Goal: Complete application form: Complete application form

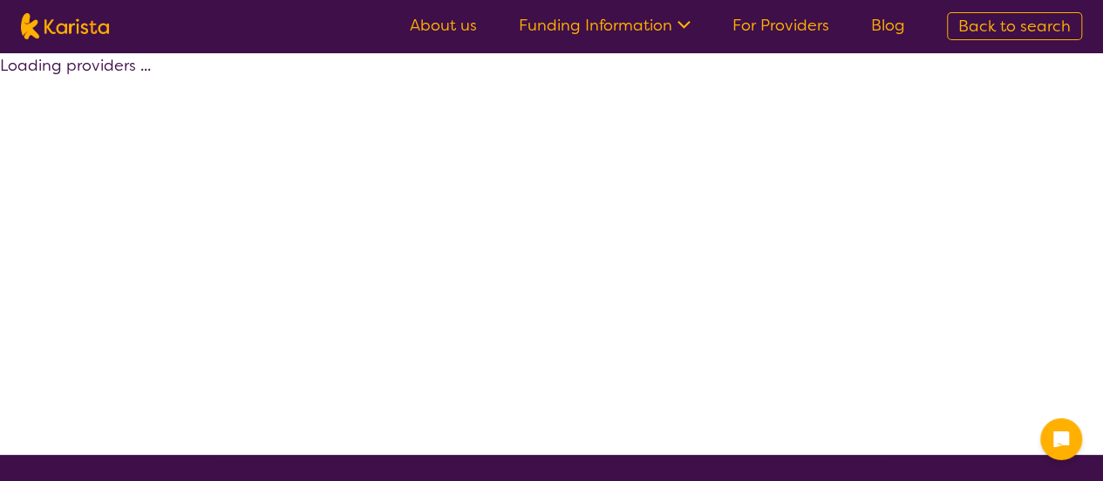
select select "by_score"
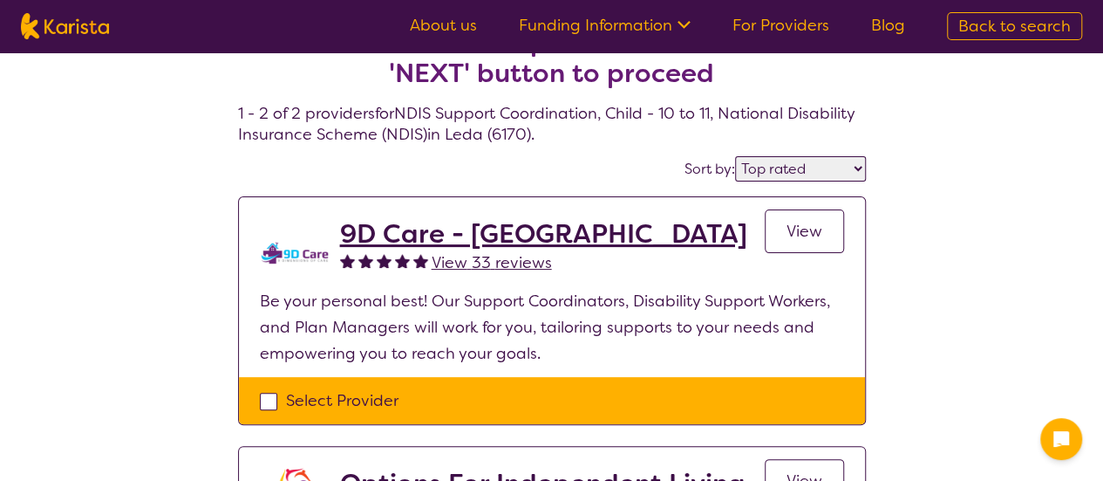
scroll to position [87, 0]
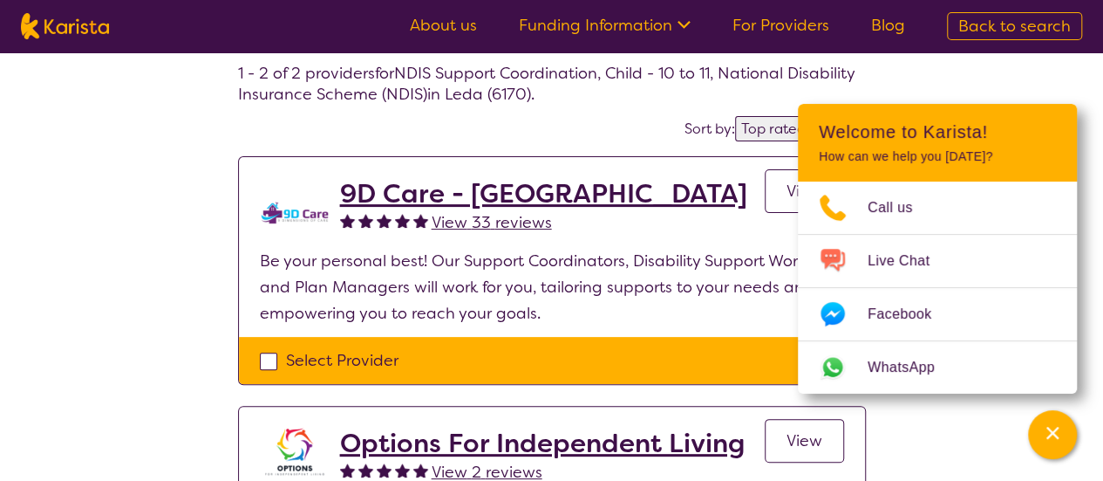
click at [147, 194] on div "Select one or more providers and click the 'NEXT' button to proceed 1 - 2 of 2 …" at bounding box center [551, 325] width 1103 height 720
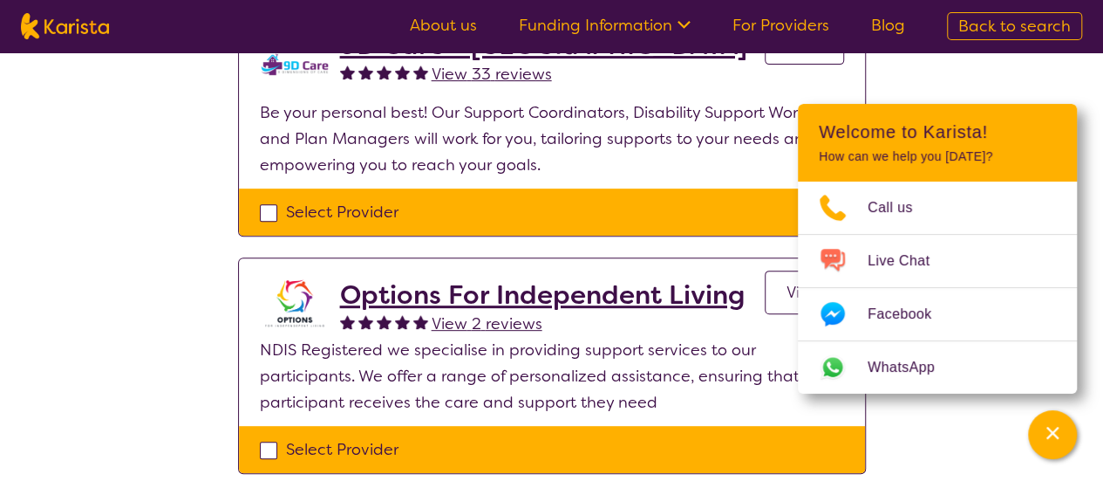
scroll to position [262, 0]
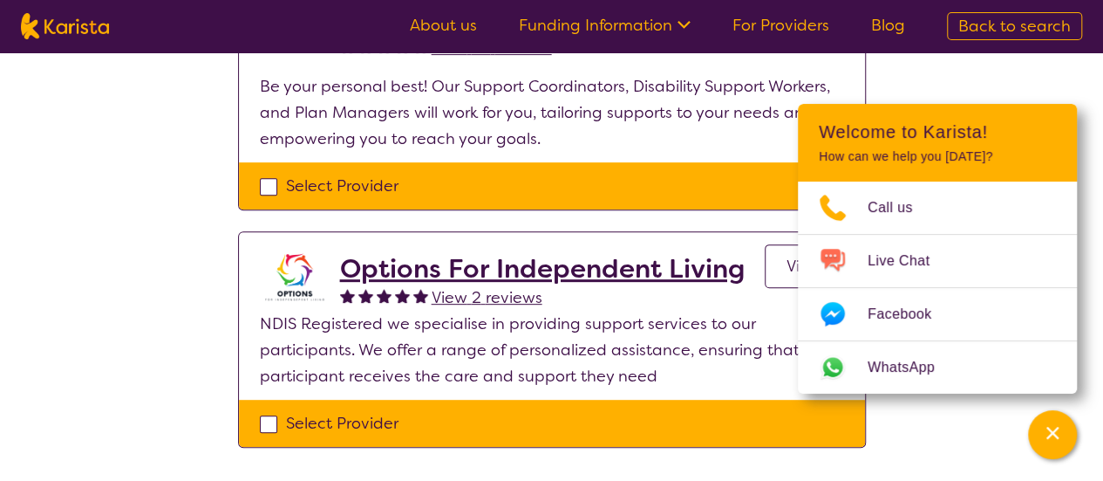
click at [265, 188] on div "Select Provider" at bounding box center [552, 186] width 584 height 26
checkbox input "true"
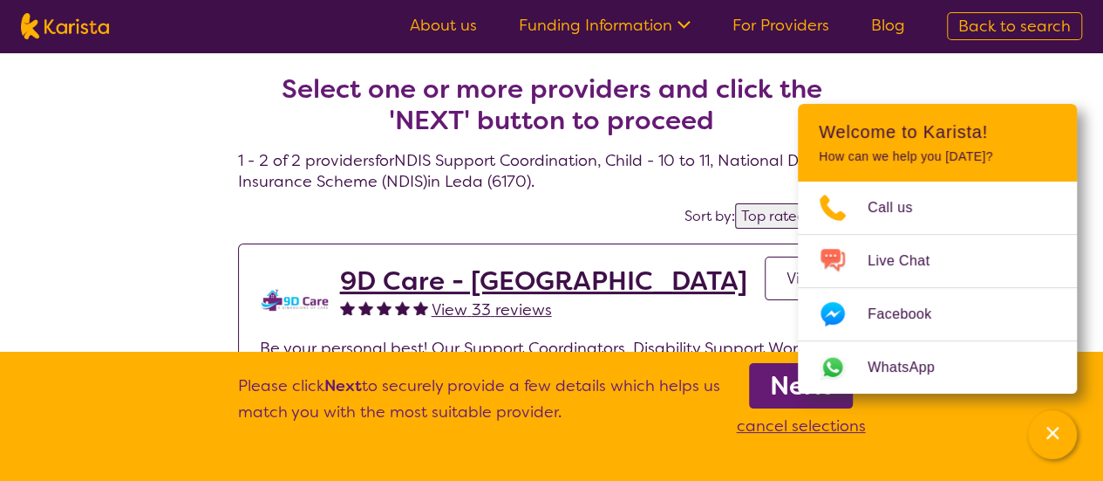
click at [762, 381] on link "Next" at bounding box center [801, 385] width 104 height 45
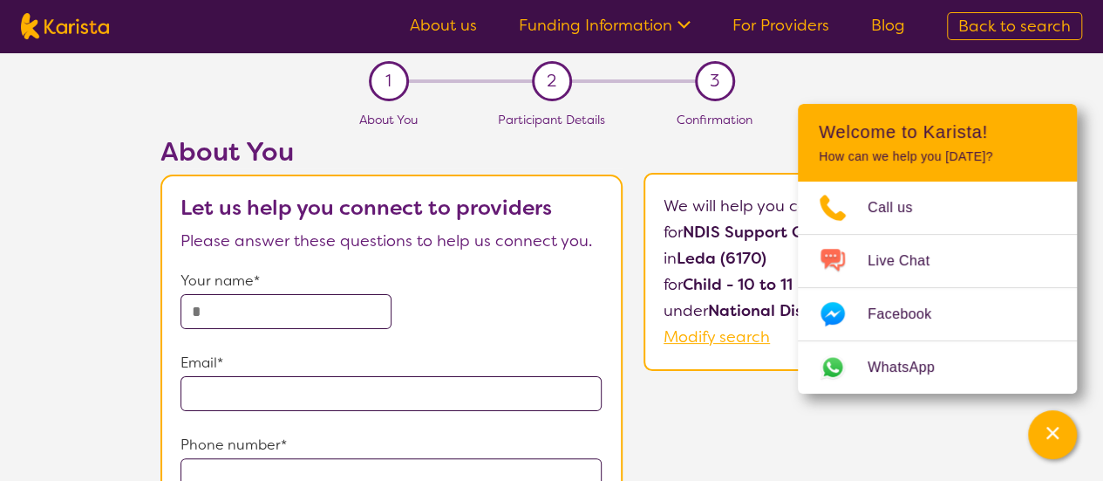
click at [275, 317] on input "text" at bounding box center [286, 311] width 211 height 35
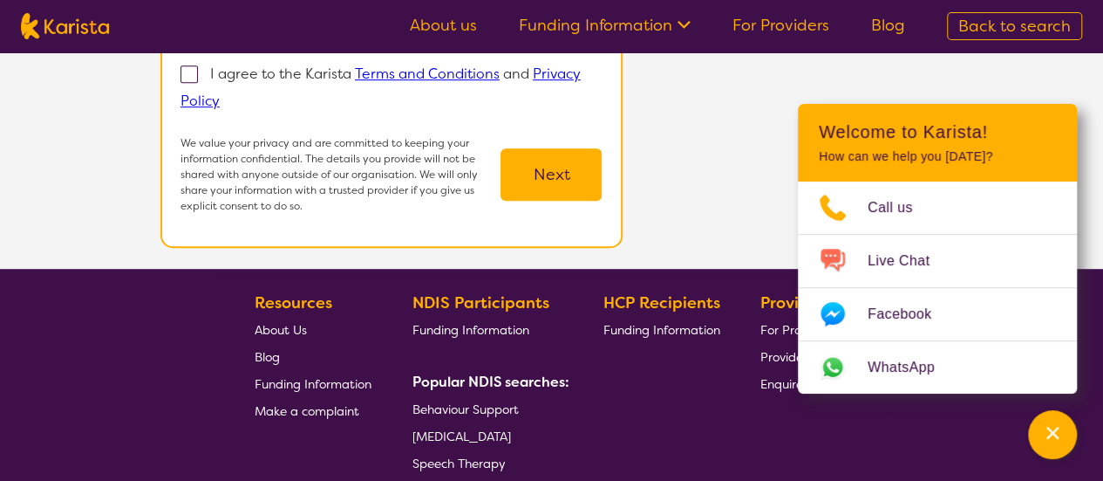
scroll to position [87, 0]
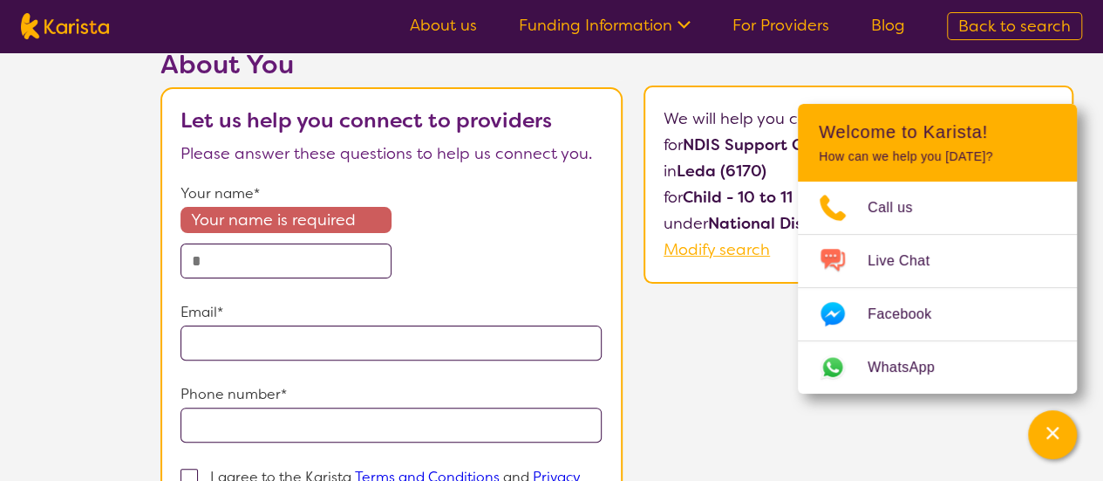
click at [353, 266] on input "text" at bounding box center [286, 260] width 211 height 35
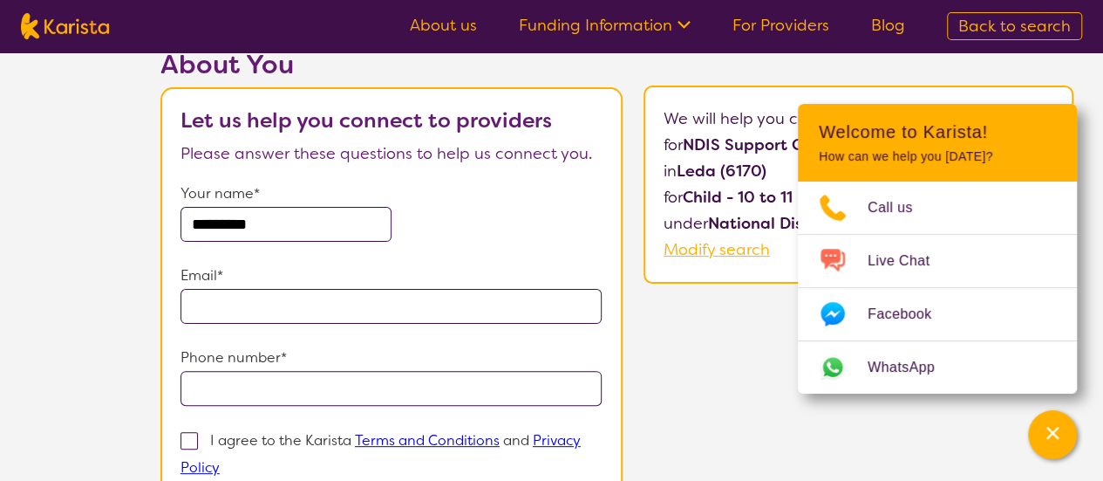
type input "********"
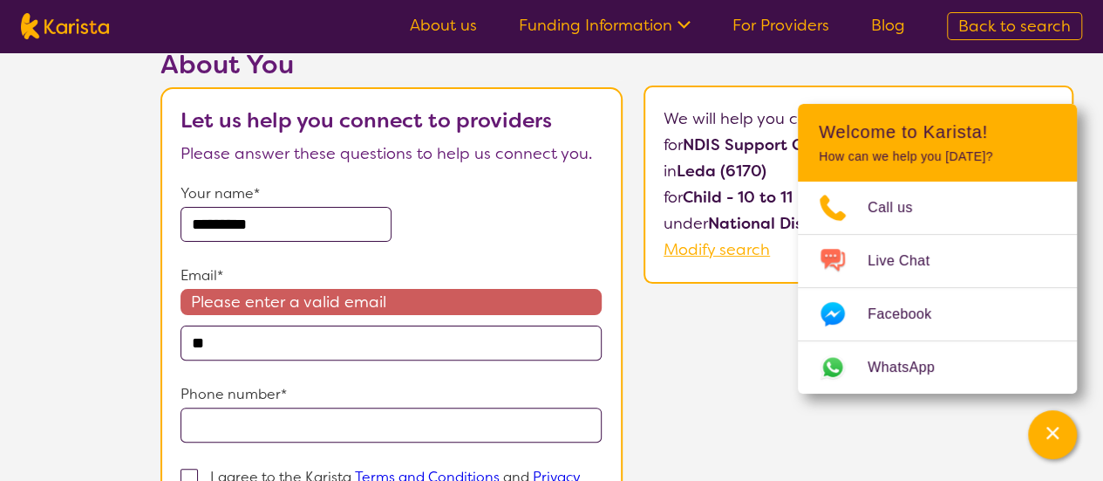
type input "**********"
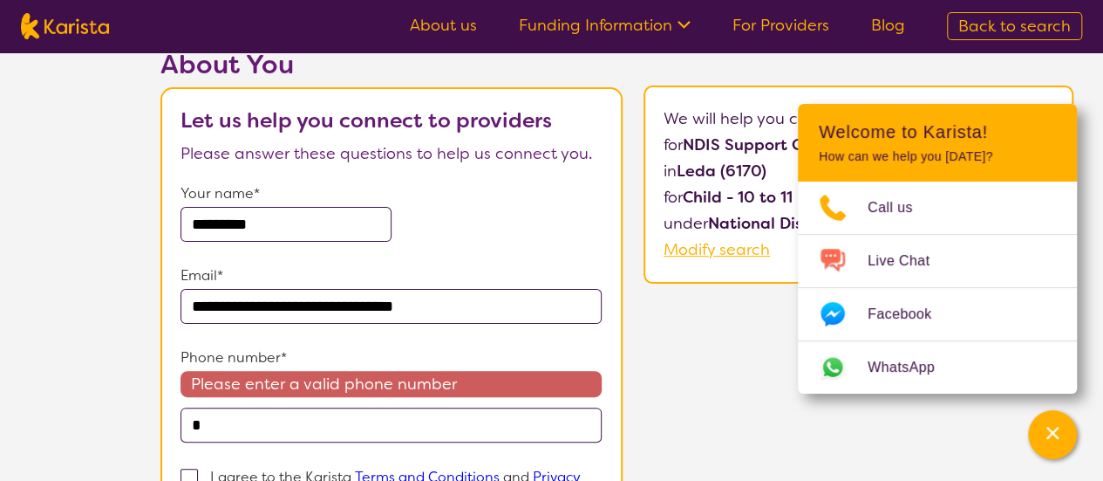
type input "**********"
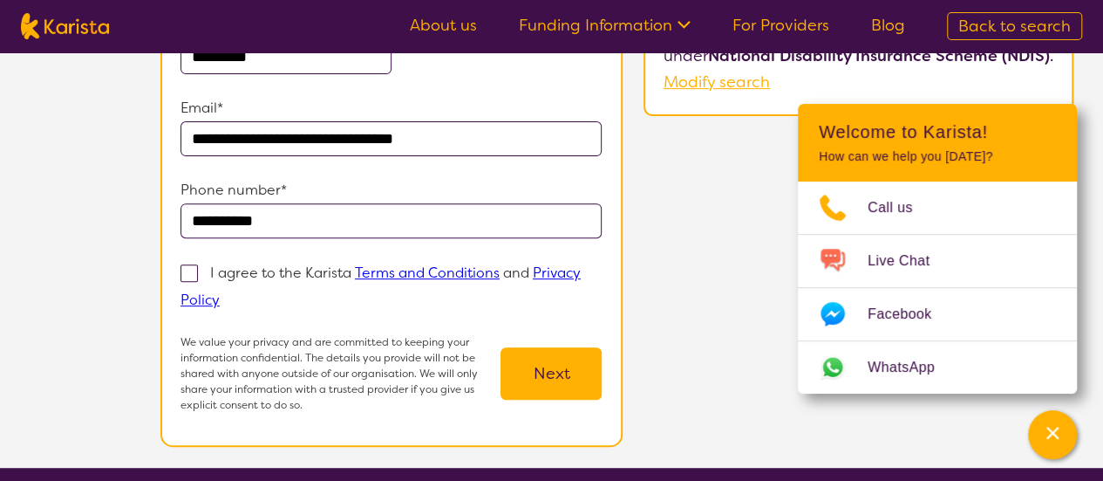
scroll to position [262, 0]
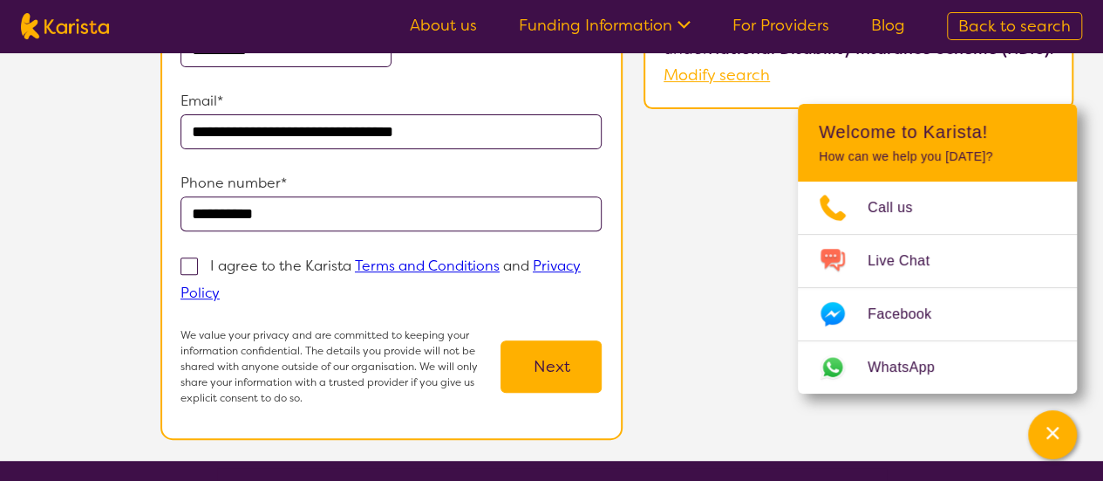
click at [195, 262] on span at bounding box center [189, 265] width 17 height 17
click at [220, 286] on input "I agree to the Karista Terms and Conditions and Privacy Policy" at bounding box center [225, 291] width 11 height 11
checkbox input "true"
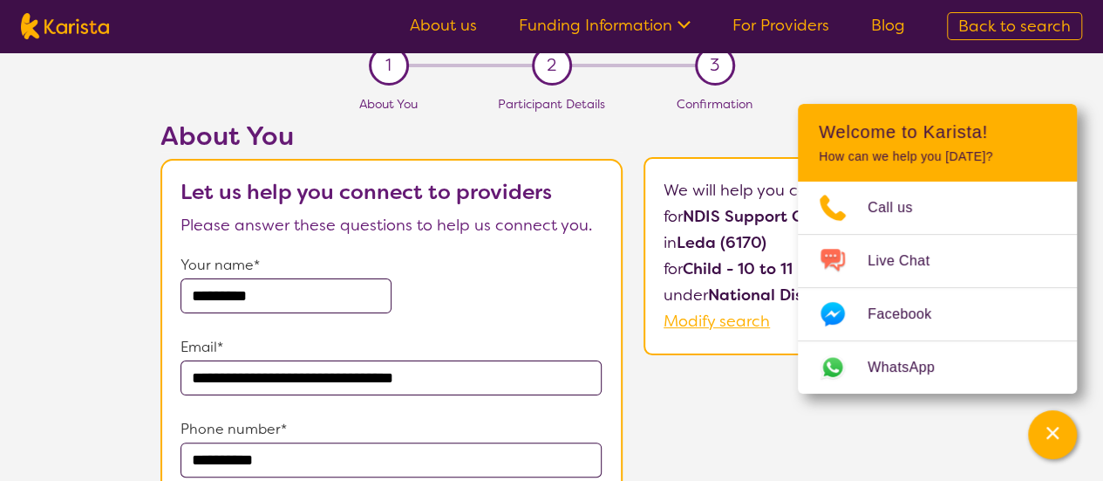
scroll to position [0, 0]
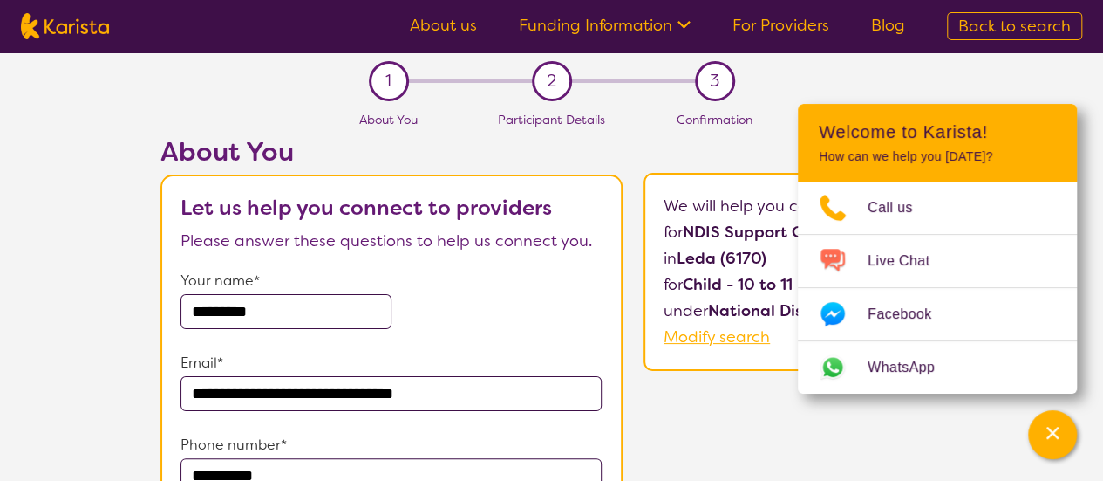
click at [1068, 78] on section "**********" at bounding box center [551, 387] width 1103 height 670
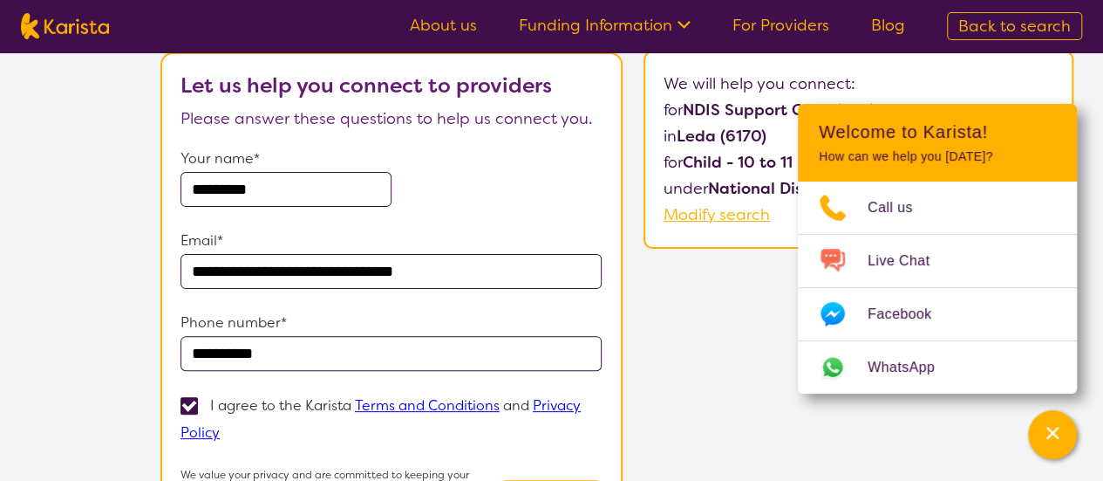
scroll to position [262, 0]
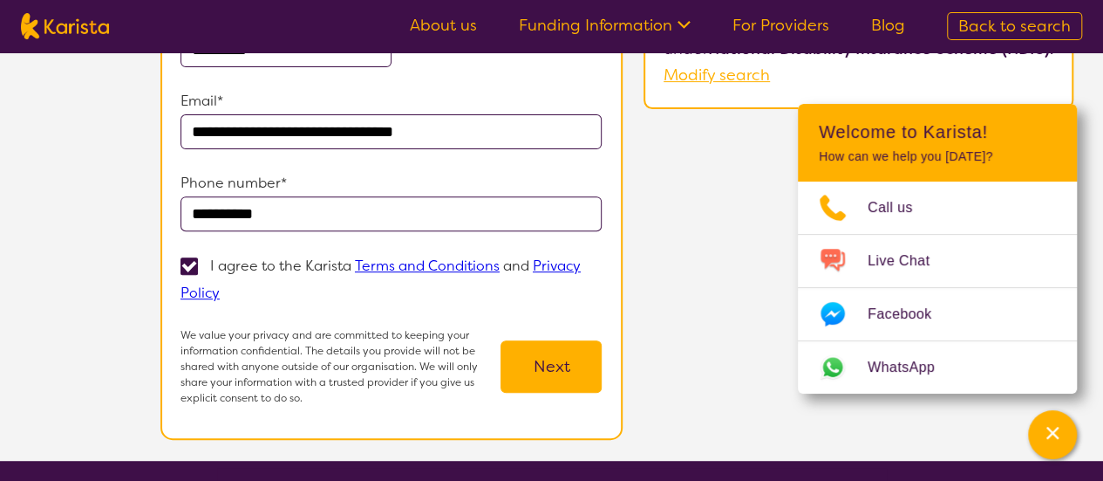
click at [564, 370] on button "Next" at bounding box center [551, 366] width 101 height 52
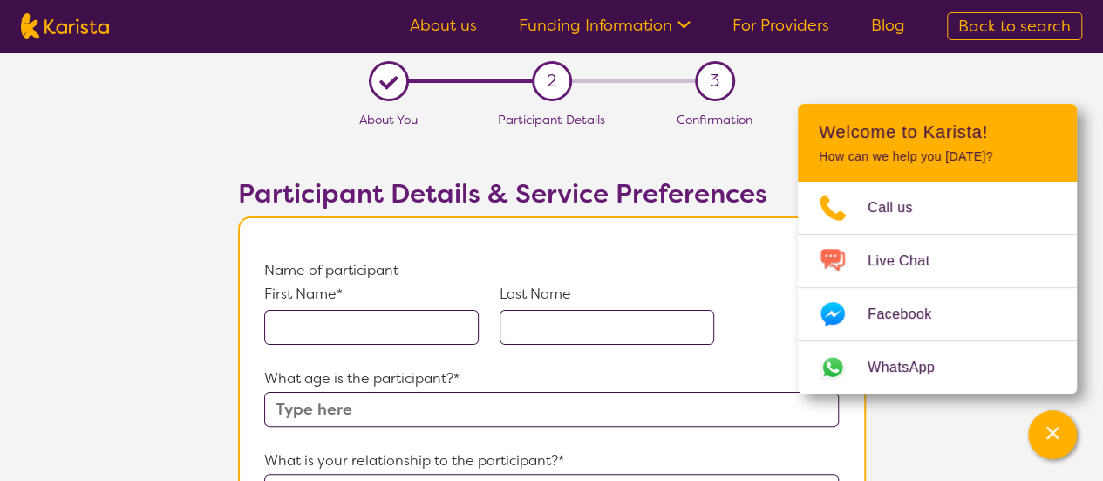
scroll to position [174, 0]
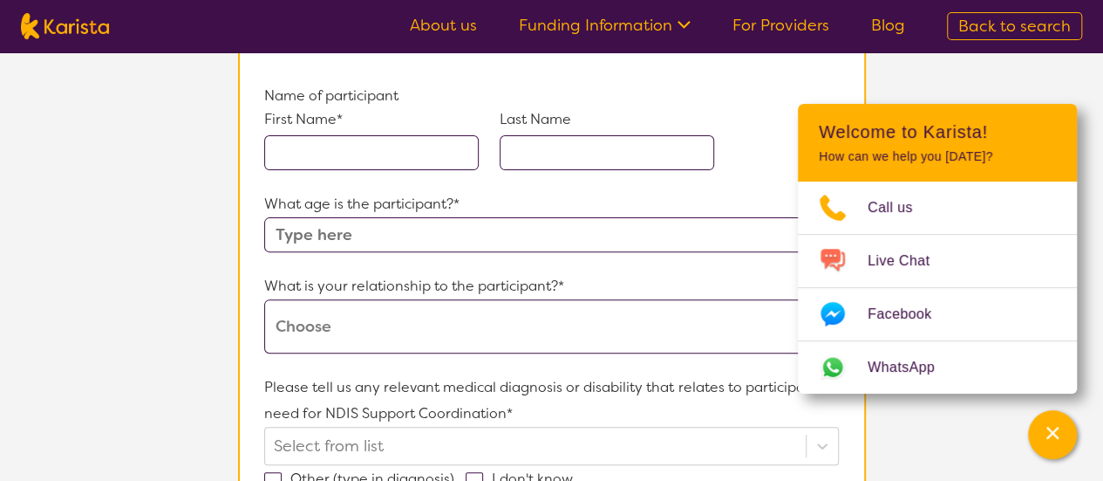
click at [387, 154] on input "text" at bounding box center [371, 152] width 215 height 35
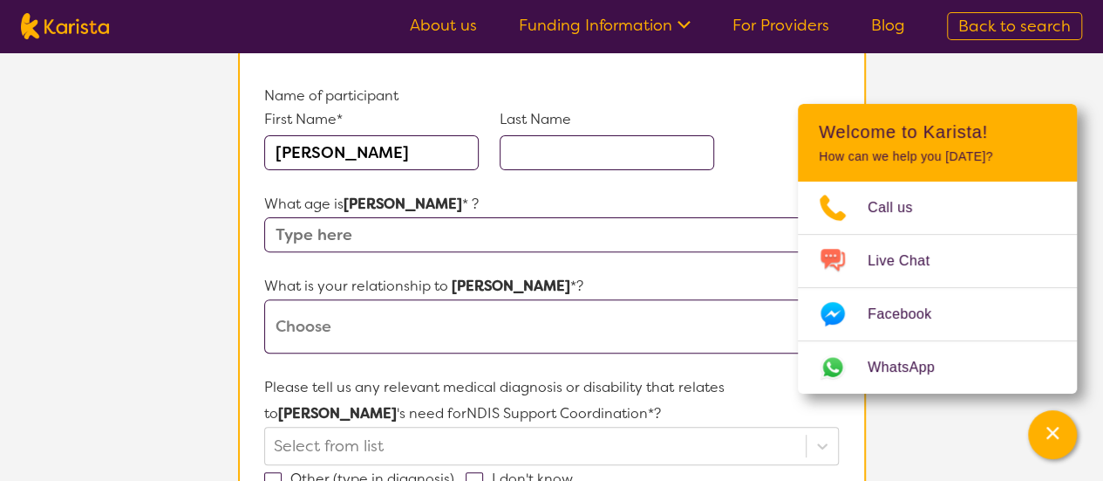
type input "[PERSON_NAME]"
type input "Ngungiri"
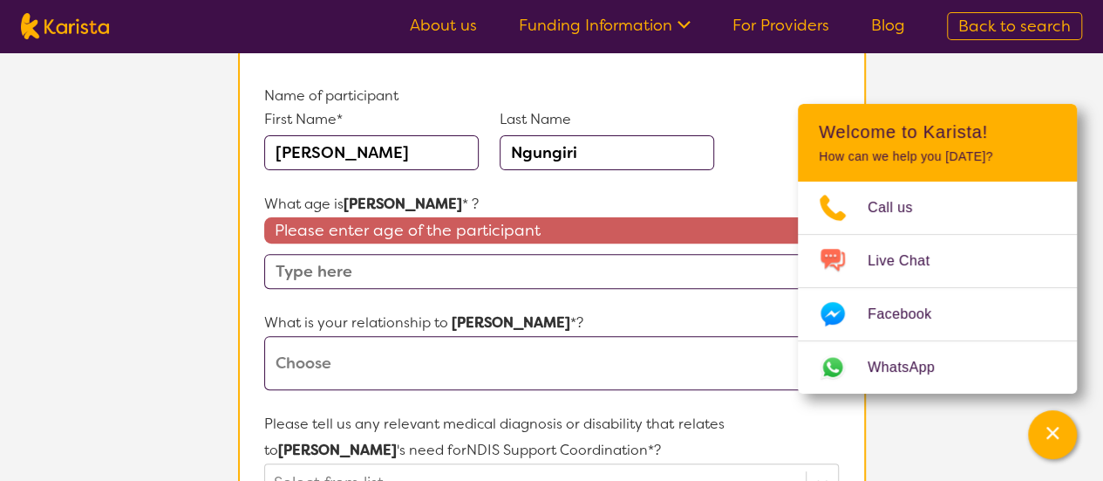
click at [438, 268] on input "text" at bounding box center [551, 271] width 574 height 35
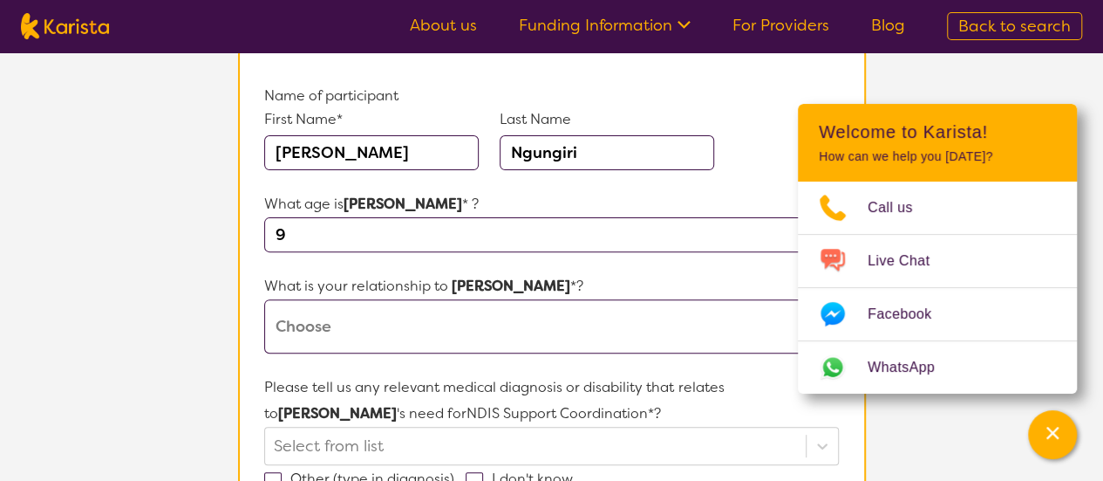
type input "9"
click at [511, 323] on select "This request is for myself I am their parent I am their child I am their spouse…" at bounding box center [551, 326] width 574 height 54
select select "Other"
click at [264, 299] on select "This request is for myself I am their parent I am their child I am their spouse…" at bounding box center [551, 326] width 574 height 54
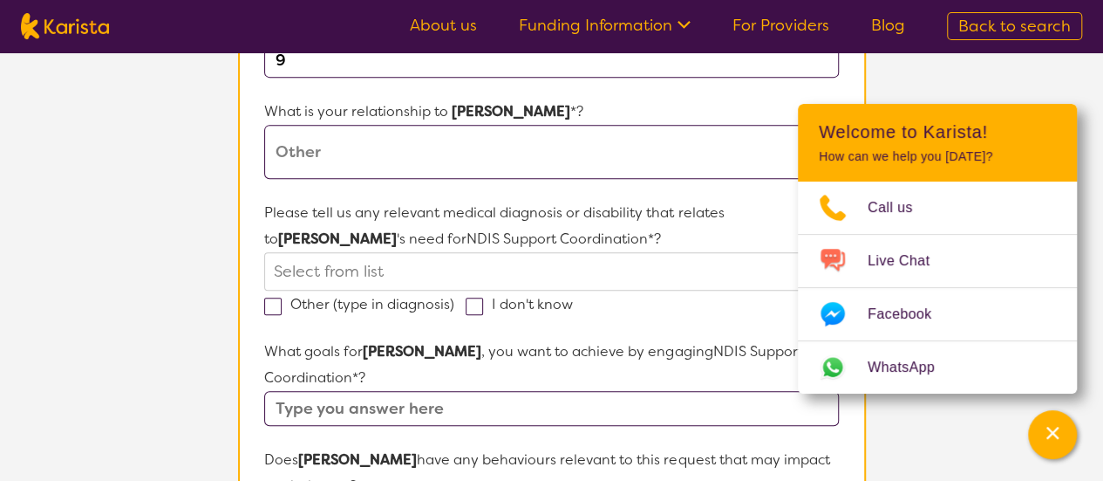
scroll to position [436, 0]
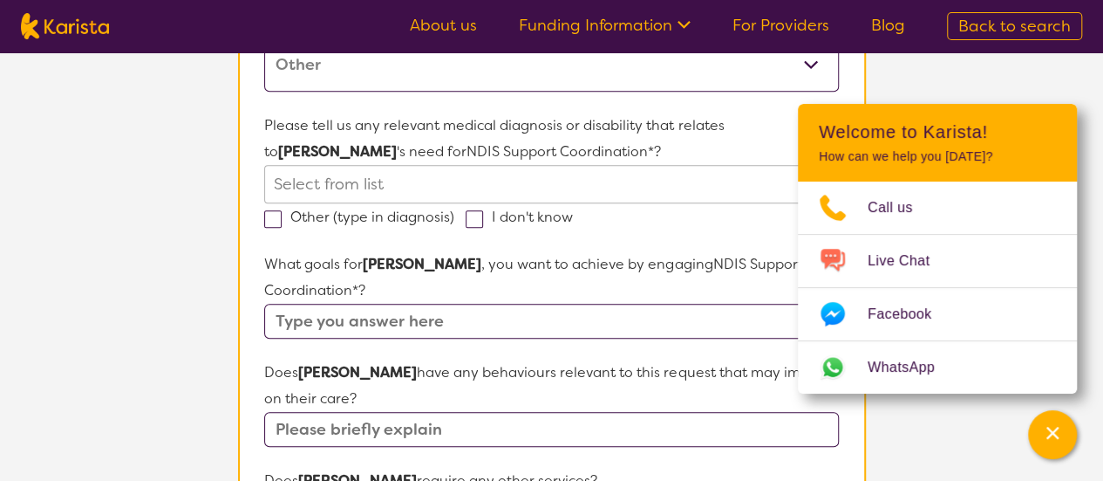
click at [399, 175] on div at bounding box center [535, 184] width 522 height 30
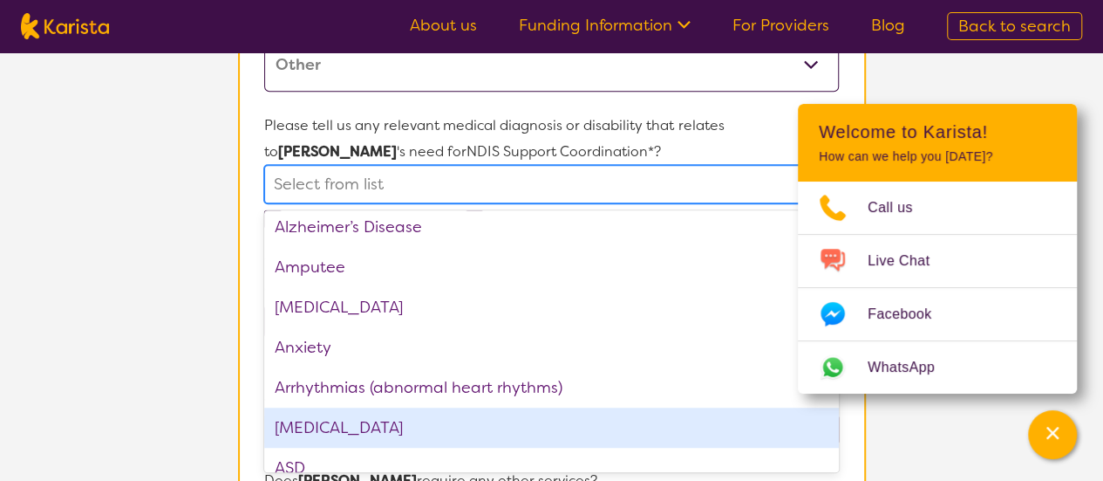
scroll to position [174, 0]
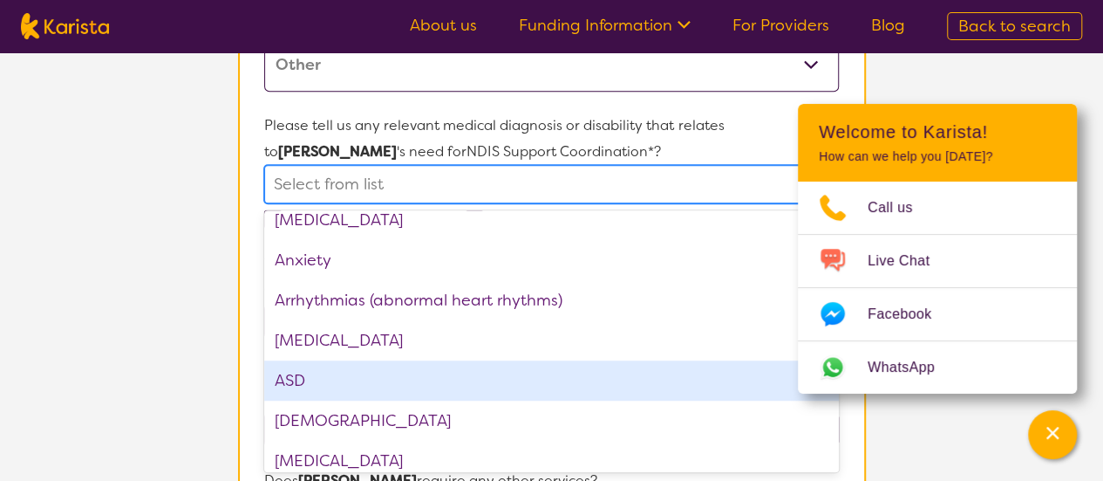
click at [406, 380] on div "ASD" at bounding box center [551, 380] width 574 height 40
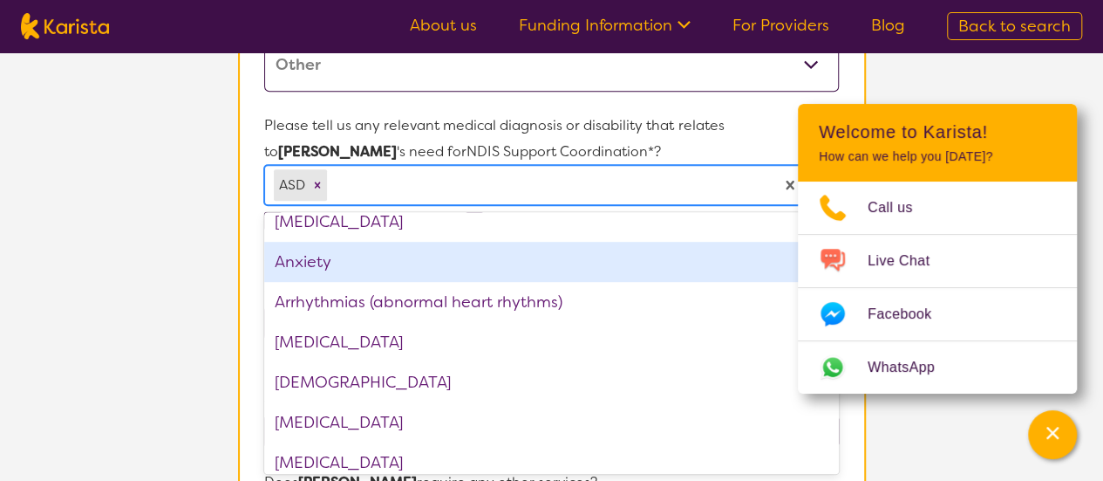
click at [145, 238] on section "L About You 2 Participant Details 3 Confirmation Participant Details & Service …" at bounding box center [551, 399] width 1103 height 1566
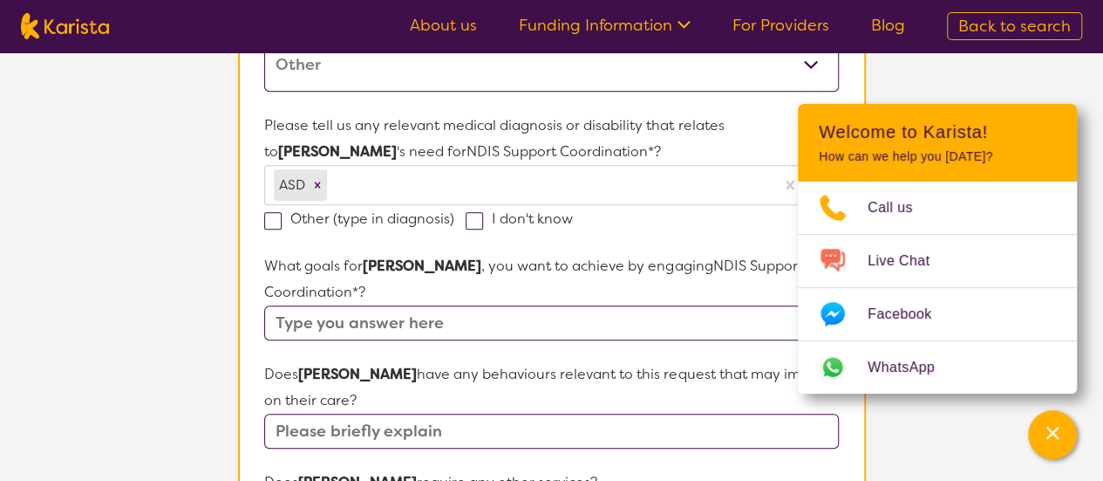
scroll to position [523, 0]
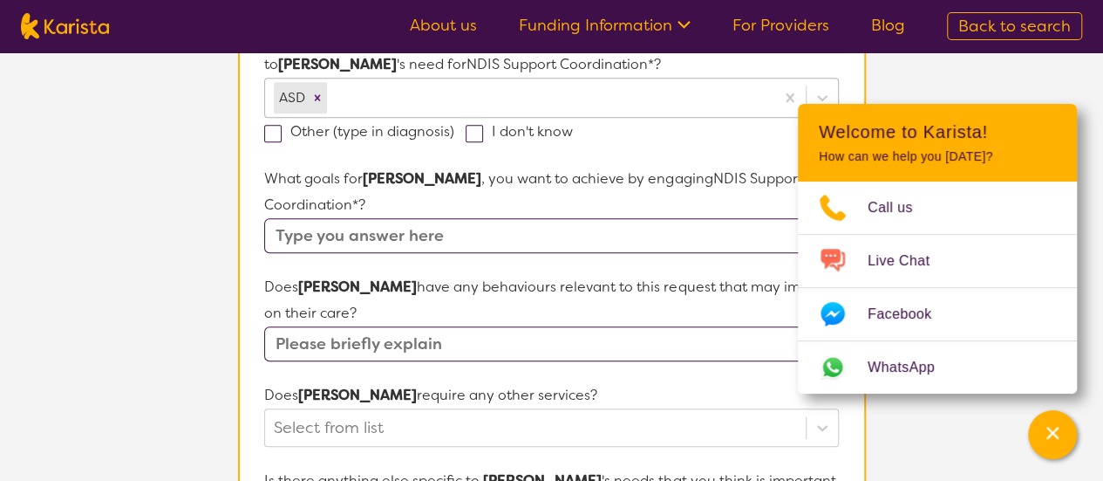
click at [448, 92] on div at bounding box center [548, 98] width 434 height 30
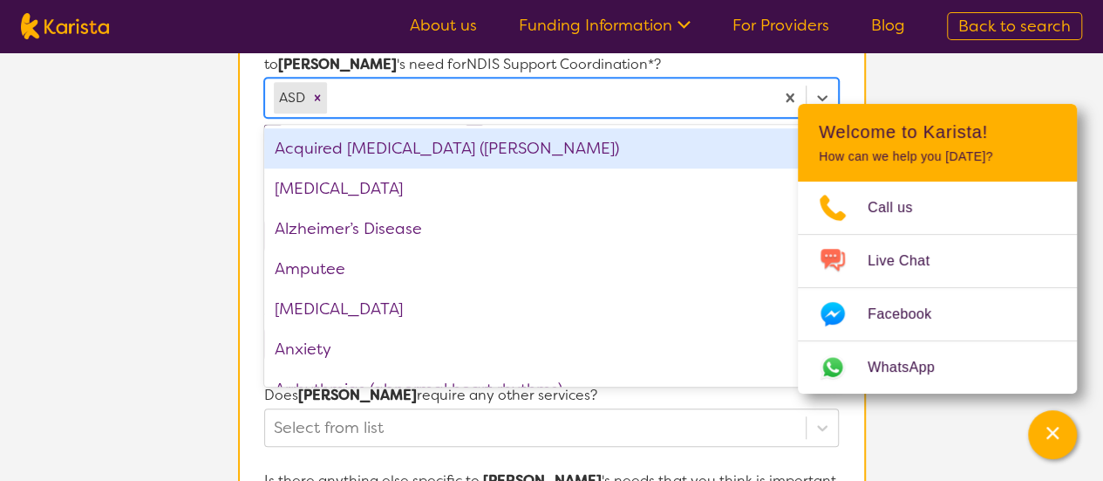
click at [200, 158] on section "L About You 2 Participant Details 3 Confirmation Participant Details & Service …" at bounding box center [551, 312] width 1103 height 1566
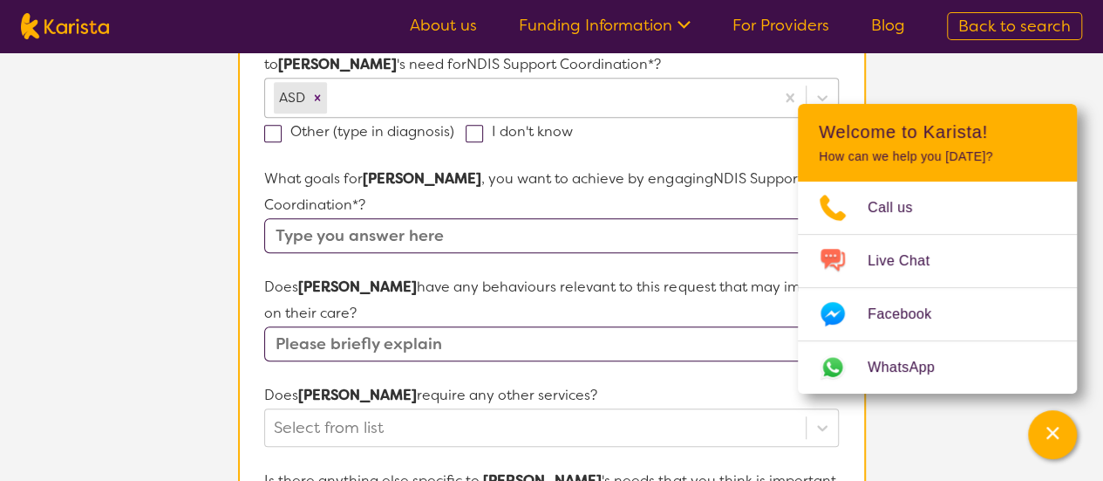
click at [375, 88] on div at bounding box center [548, 98] width 434 height 30
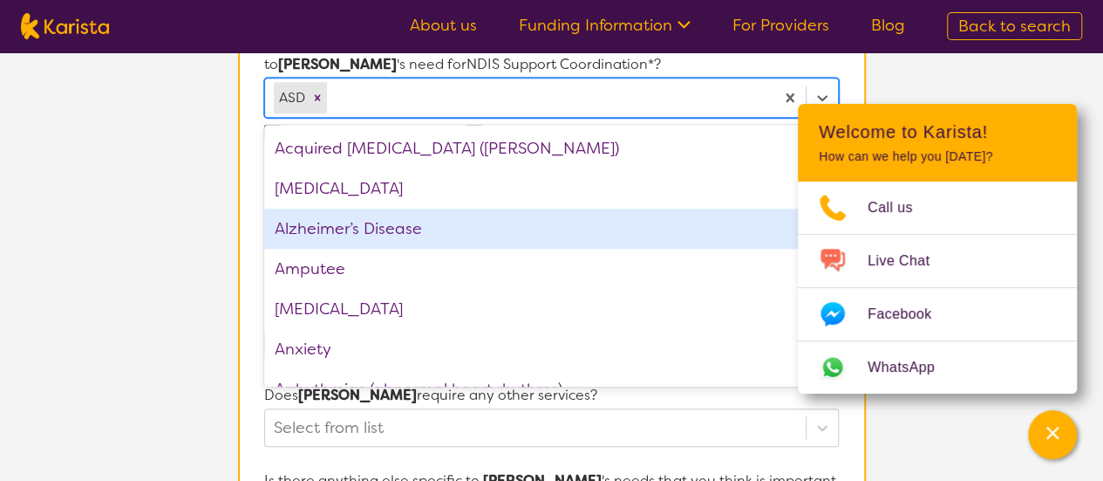
click at [371, 193] on div "[MEDICAL_DATA]" at bounding box center [551, 188] width 574 height 40
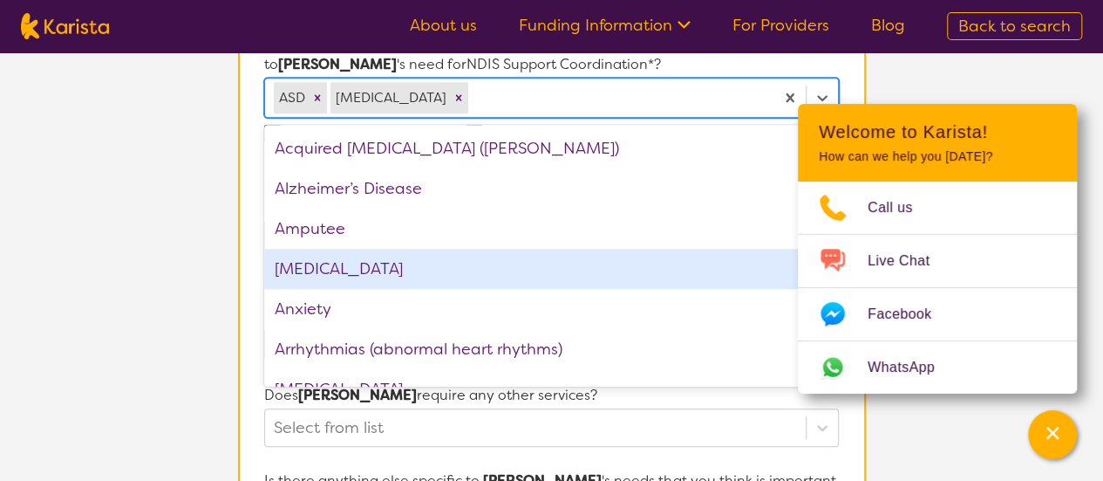
click at [169, 247] on section "L About You 2 Participant Details 3 Confirmation Participant Details & Service …" at bounding box center [551, 312] width 1103 height 1566
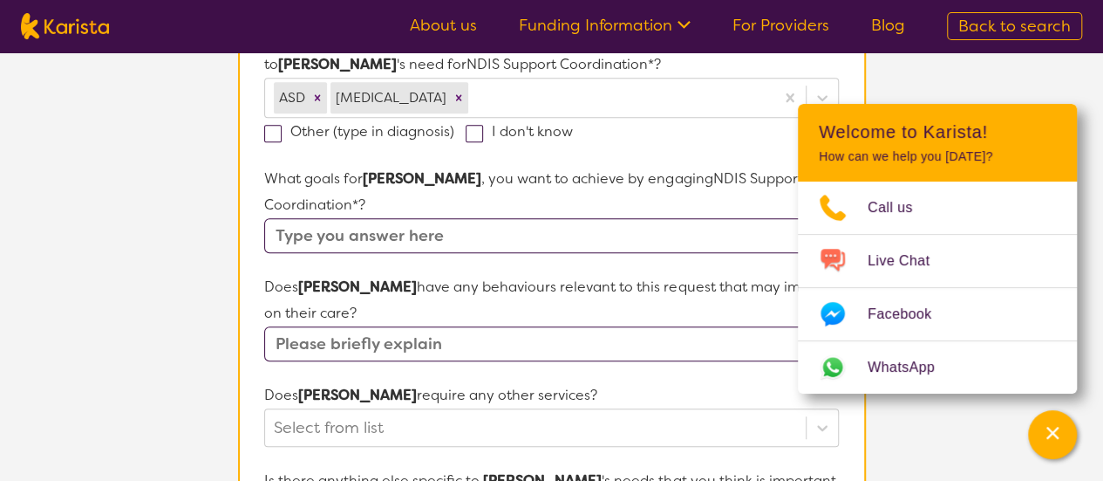
click at [365, 218] on input "text" at bounding box center [551, 235] width 574 height 35
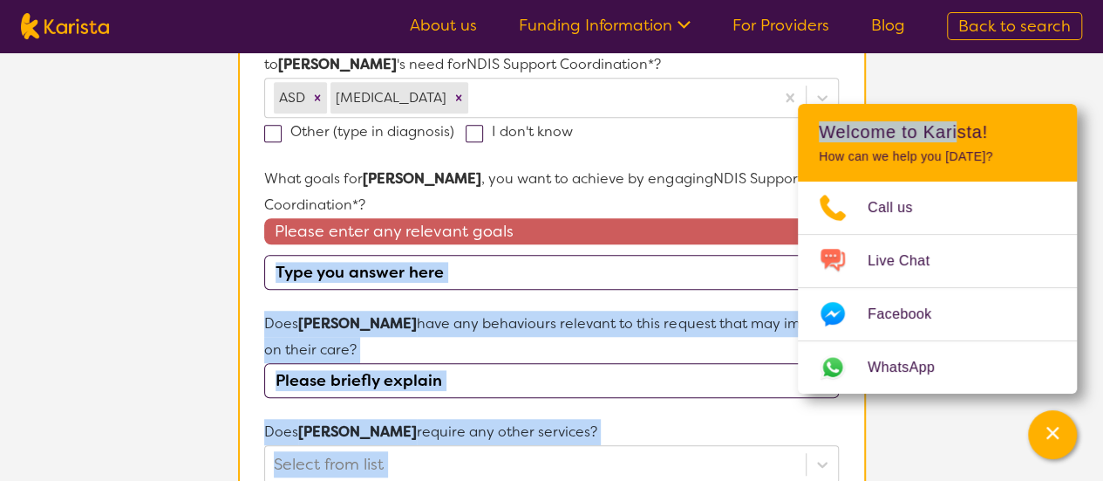
drag, startPoint x: 966, startPoint y: 137, endPoint x: 1115, endPoint y: 248, distance: 185.8
click at [154, 276] on section "L About You 2 Participant Details 3 Confirmation Participant Details & Service …" at bounding box center [551, 330] width 1103 height 1602
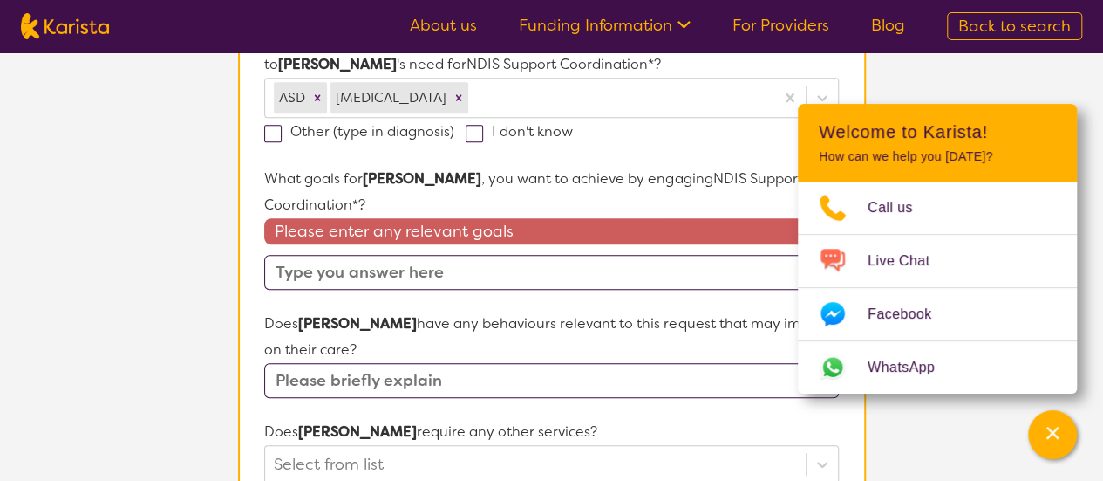
click at [380, 255] on input "text" at bounding box center [551, 272] width 574 height 35
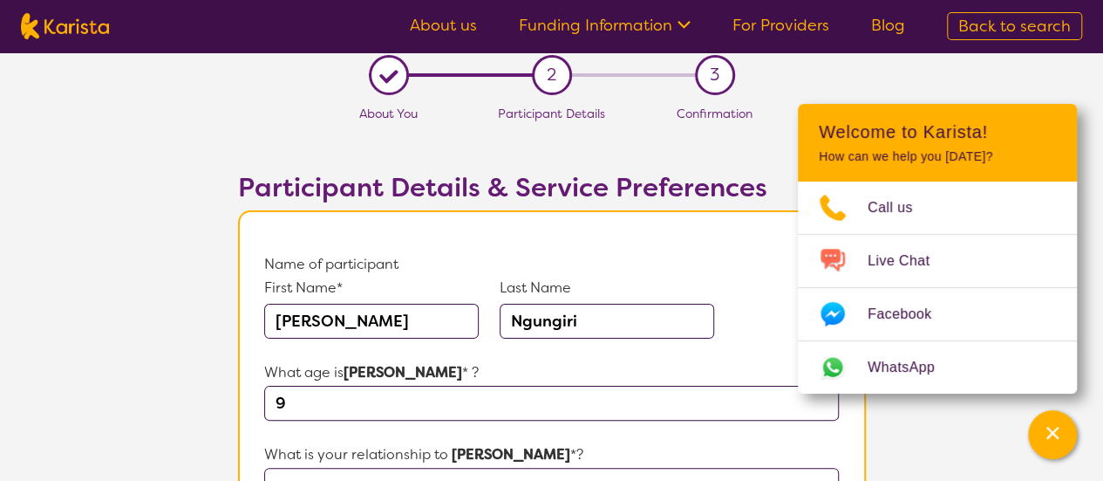
scroll to position [0, 0]
